Goal: Information Seeking & Learning: Learn about a topic

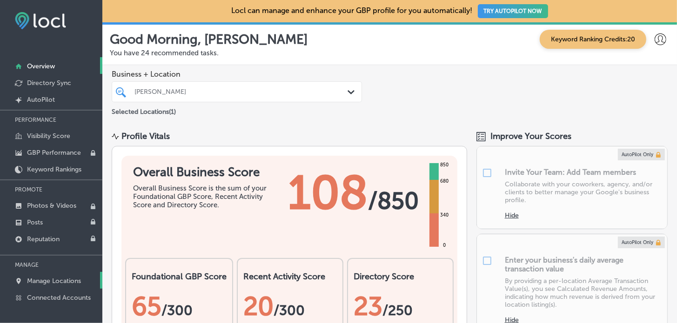
click at [72, 277] on p "Manage Locations" at bounding box center [54, 281] width 54 height 8
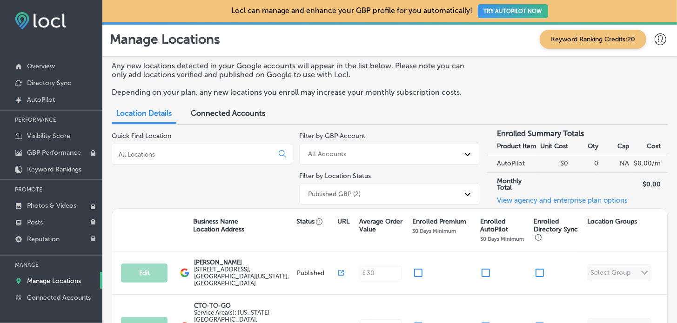
click at [208, 151] on input at bounding box center [195, 154] width 154 height 8
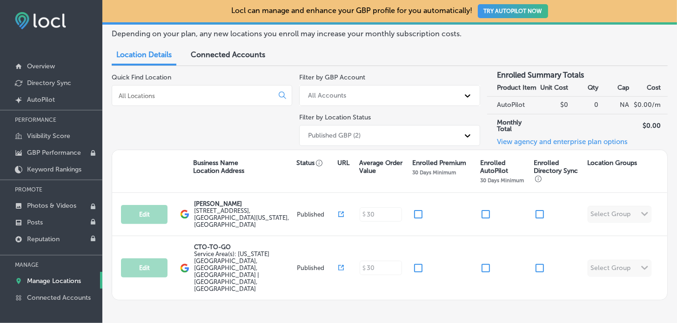
scroll to position [60, 0]
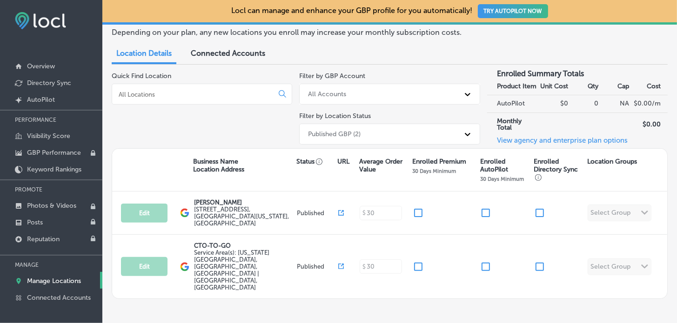
click at [336, 92] on div "All Accounts" at bounding box center [327, 94] width 38 height 8
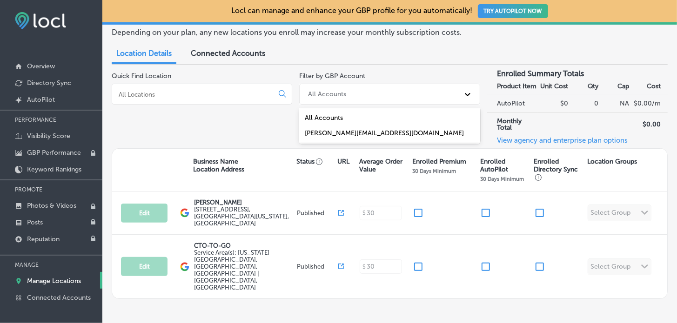
click at [343, 55] on div "Location Details Connected Accounts" at bounding box center [237, 54] width 251 height 20
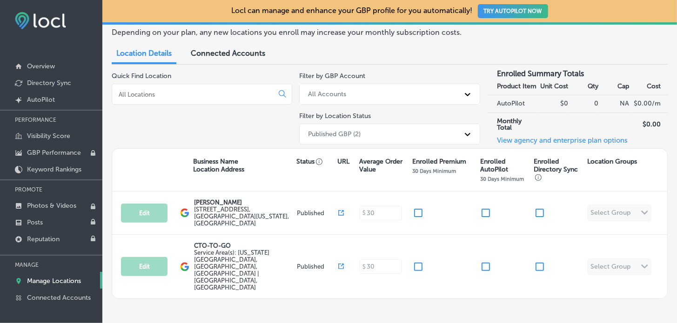
click at [349, 130] on div "Published GBP (2)" at bounding box center [334, 134] width 53 height 8
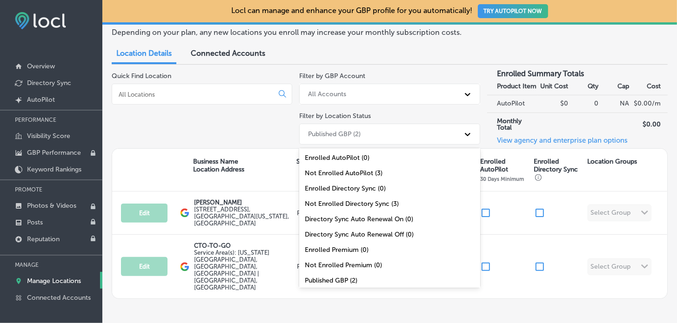
click at [349, 130] on div "Published GBP (2)" at bounding box center [334, 134] width 53 height 8
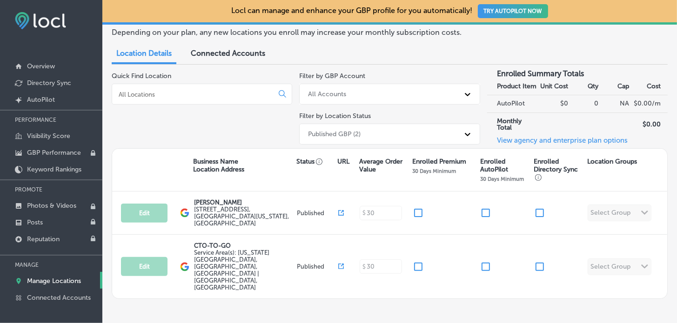
click at [402, 63] on div "Location Details Connected Accounts" at bounding box center [390, 54] width 556 height 20
click at [233, 47] on div "Connected Accounts" at bounding box center [228, 54] width 88 height 20
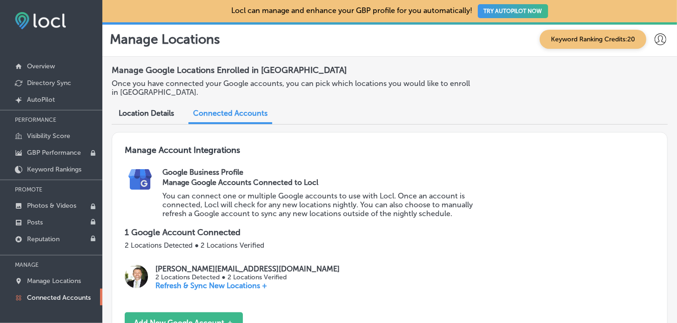
click at [140, 119] on div "Location Details" at bounding box center [146, 114] width 69 height 20
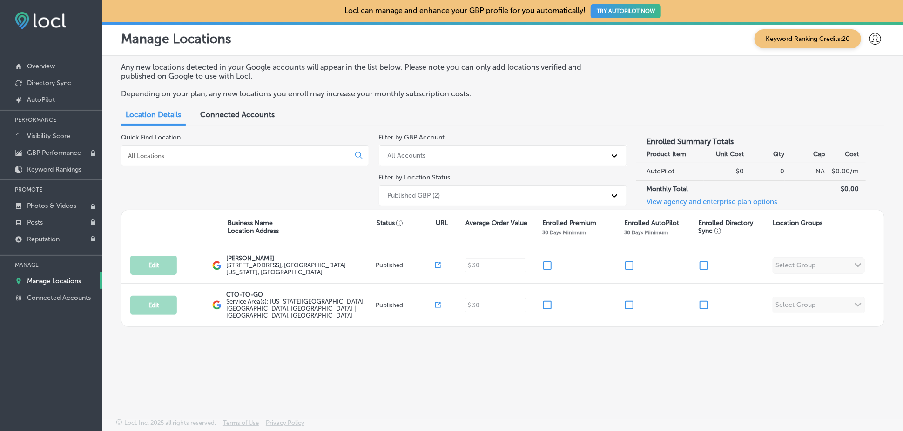
click at [488, 323] on div "Any new locations detected in your Google accounts will appear in the list belo…" at bounding box center [502, 215] width 801 height 319
click at [45, 166] on p "Keyword Rankings" at bounding box center [54, 170] width 54 height 8
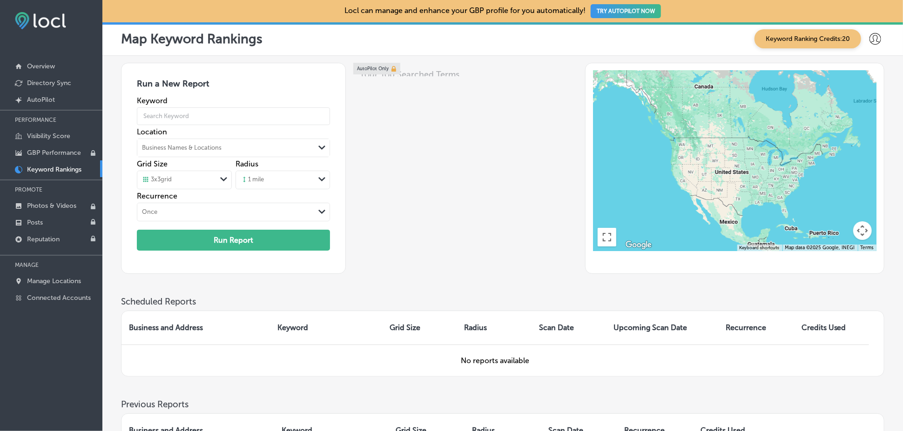
scroll to position [124, 0]
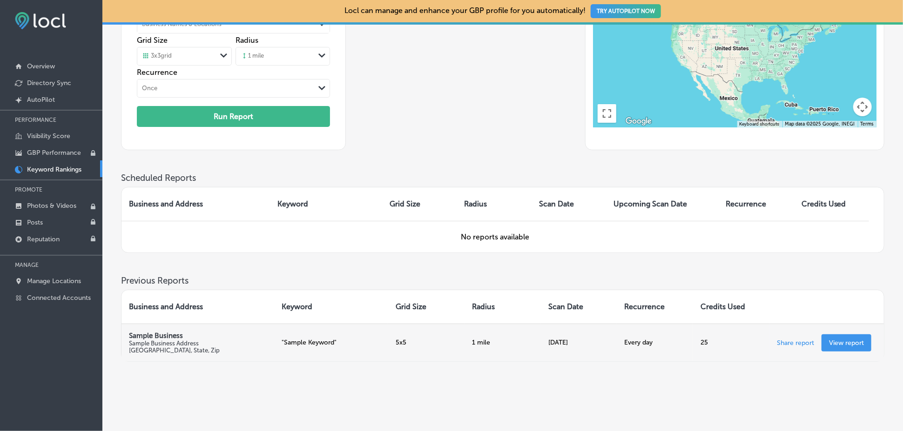
click at [677, 323] on p "View report" at bounding box center [846, 343] width 35 height 8
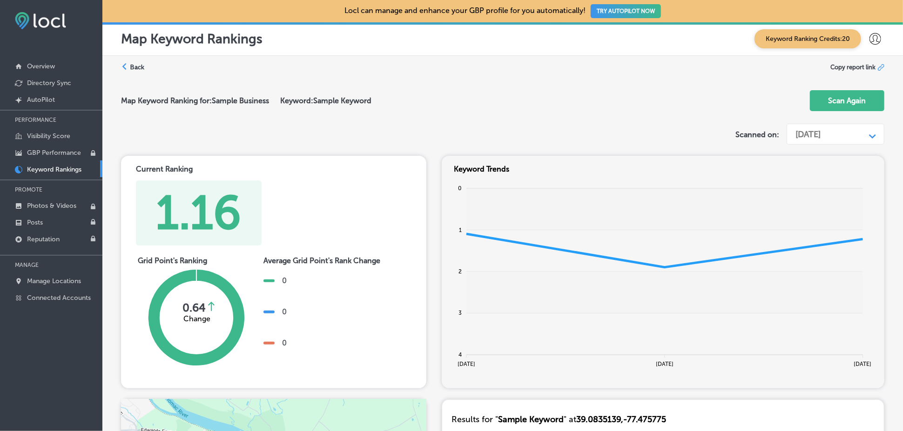
click at [135, 68] on label "Back" at bounding box center [137, 67] width 14 height 9
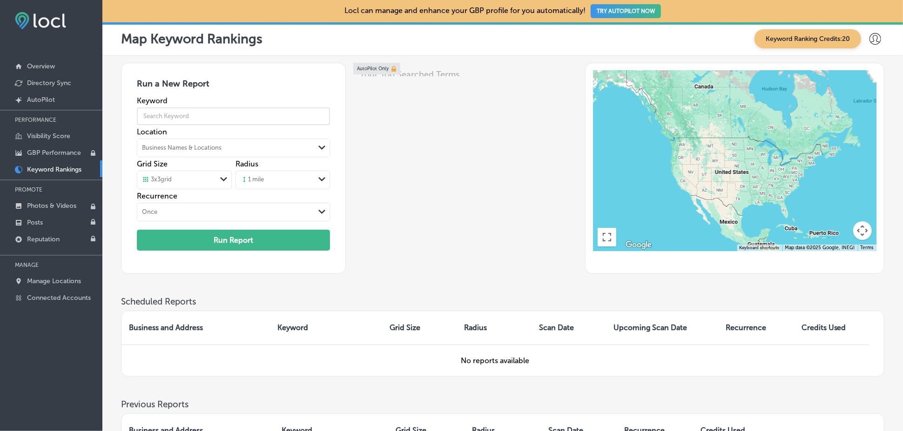
click at [169, 118] on input "text" at bounding box center [234, 116] width 194 height 26
click at [188, 153] on div "Business Names & Locations" at bounding box center [226, 148] width 178 height 14
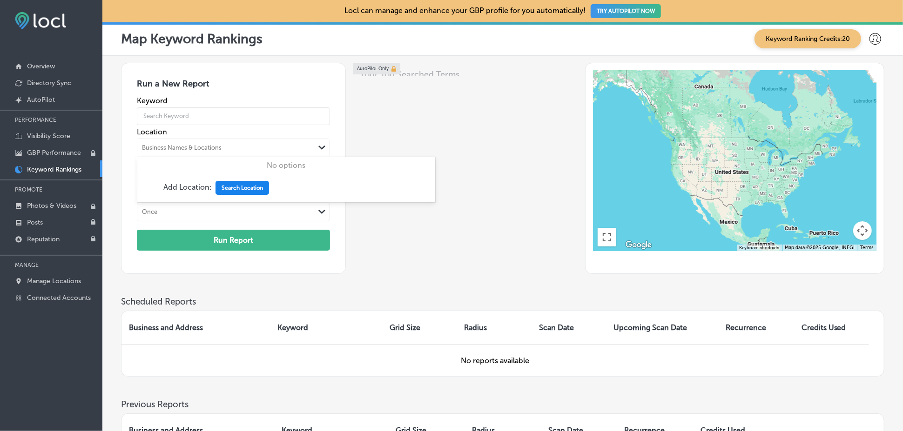
click at [228, 190] on button "Search Location" at bounding box center [242, 188] width 54 height 14
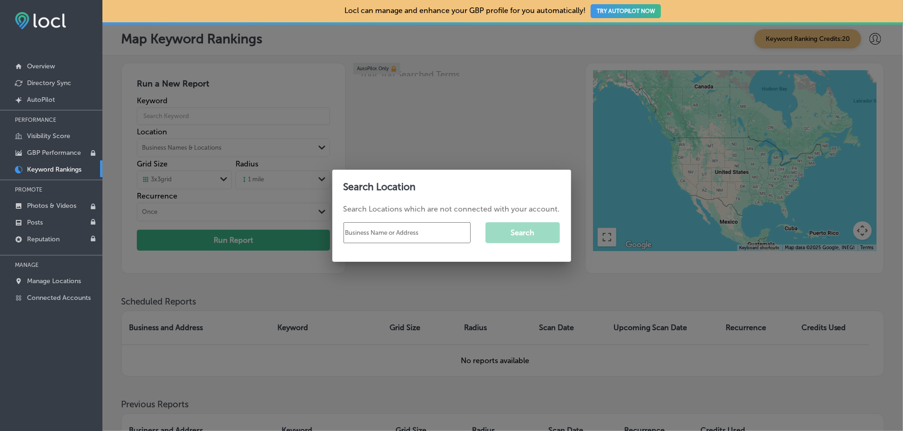
click at [378, 235] on input "text" at bounding box center [406, 232] width 127 height 21
click at [401, 235] on input "text" at bounding box center [406, 232] width 127 height 21
click at [433, 123] on div at bounding box center [451, 215] width 903 height 431
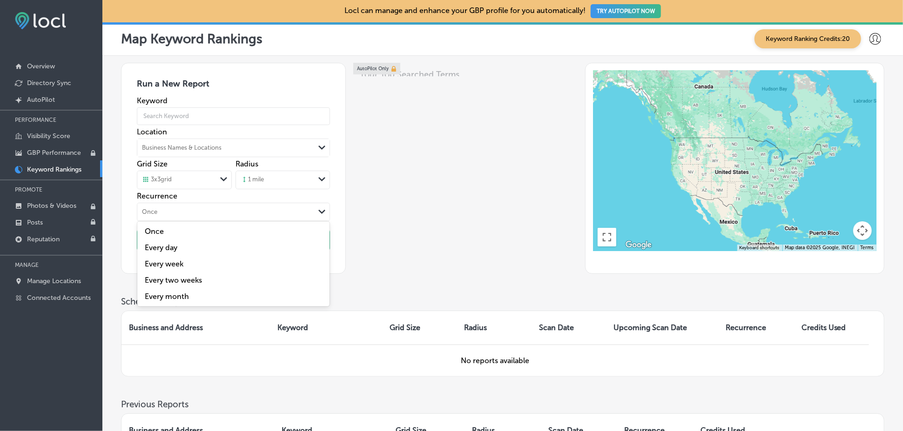
click at [317, 208] on div "Path Created with Sketch." at bounding box center [322, 212] width 15 height 15
click at [338, 199] on div "Run a New Report Keyword Location Business Names & Locations Path Created with …" at bounding box center [233, 168] width 225 height 211
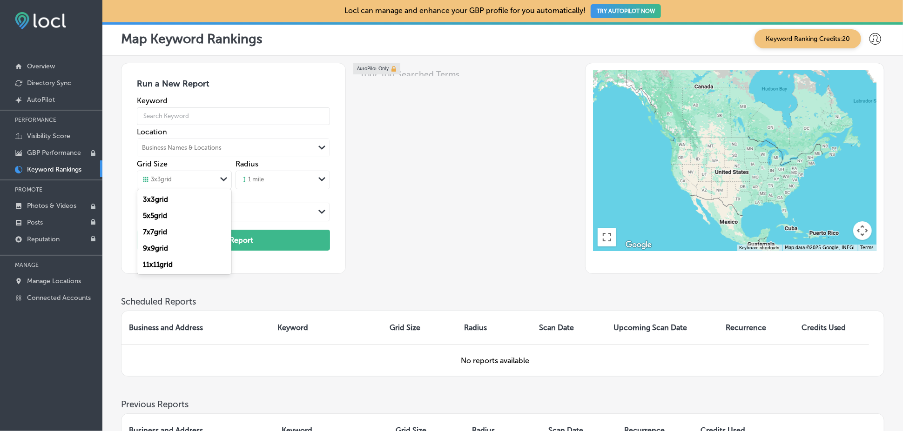
click at [224, 188] on div "Path Created with Sketch." at bounding box center [223, 180] width 15 height 16
click at [301, 187] on div "1 mile" at bounding box center [275, 180] width 79 height 14
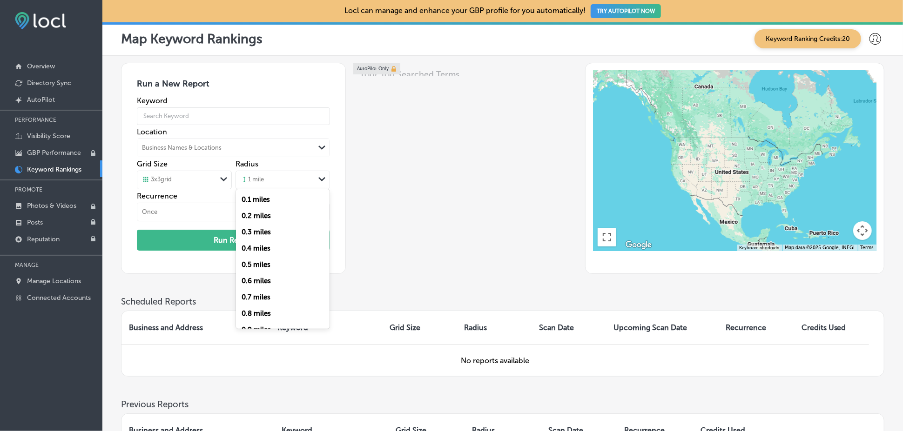
click at [326, 164] on div "Radius option 0.1 focused, 1 of 1000. 1000 results available. Use Up and Down t…" at bounding box center [283, 176] width 95 height 32
